Goal: Use online tool/utility: Utilize a website feature to perform a specific function

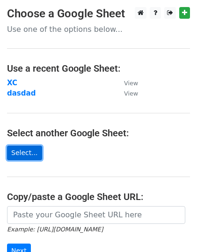
click at [33, 151] on link "Select..." at bounding box center [24, 153] width 35 height 15
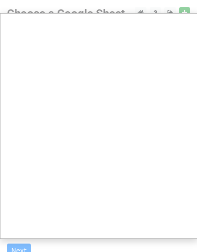
scroll to position [0, 0]
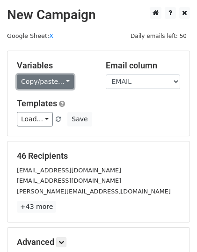
click at [63, 82] on link "Copy/paste..." at bounding box center [45, 82] width 57 height 15
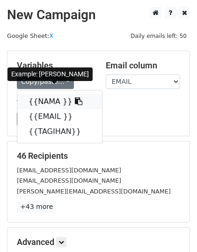
click at [75, 103] on icon at bounding box center [78, 100] width 7 height 7
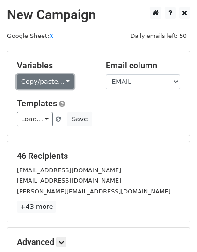
click at [62, 84] on link "Copy/paste..." at bounding box center [45, 82] width 57 height 15
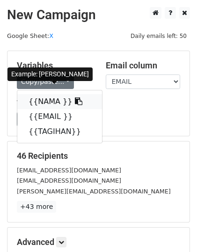
click at [72, 106] on span at bounding box center [77, 101] width 10 height 9
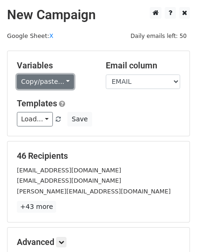
click at [63, 79] on link "Copy/paste..." at bounding box center [45, 82] width 57 height 15
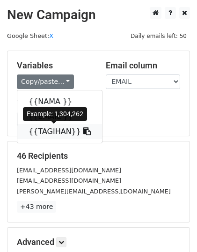
click at [83, 135] on icon at bounding box center [86, 130] width 7 height 7
